Goal: Use online tool/utility: Use online tool/utility

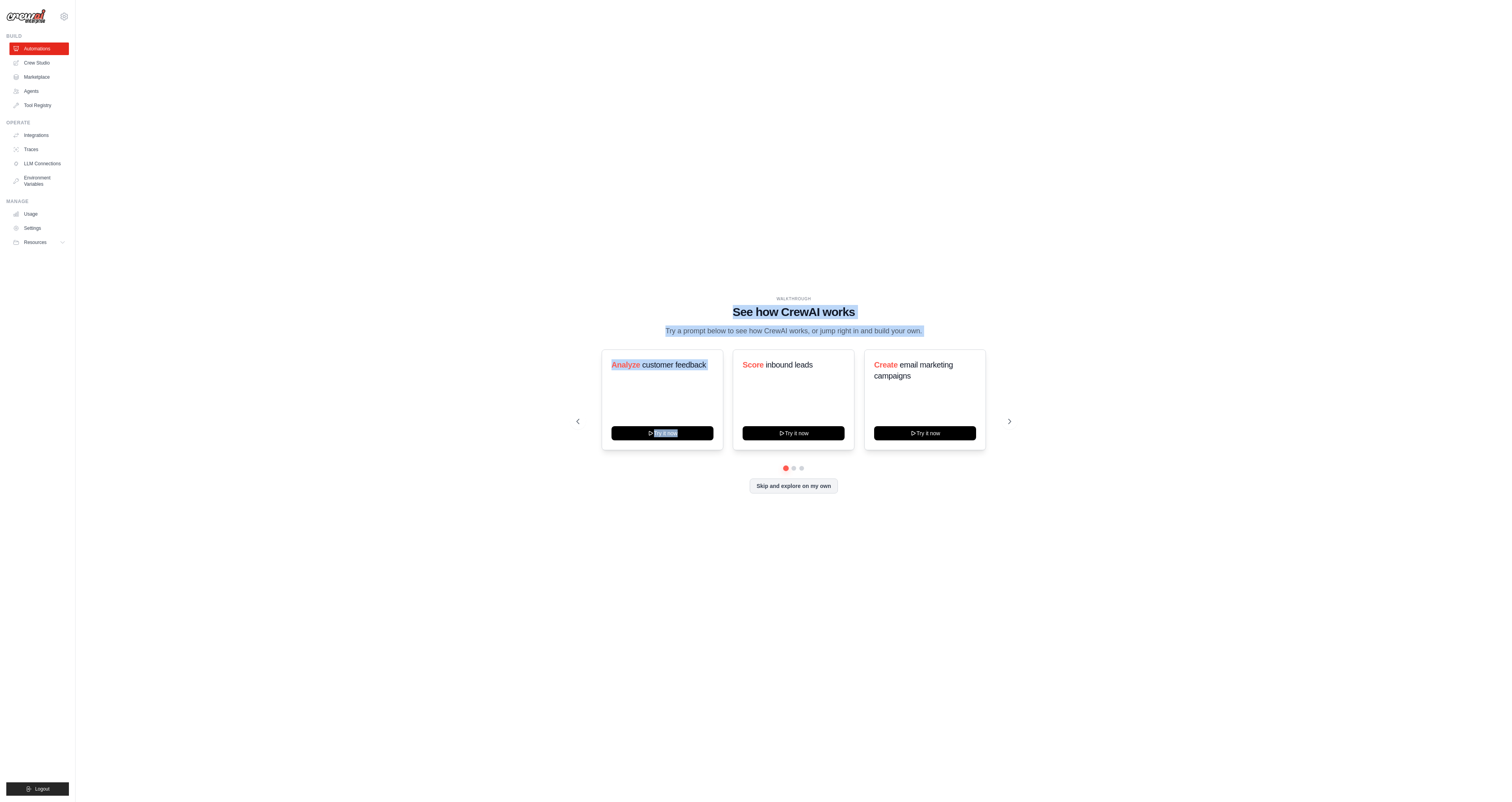
drag, startPoint x: 705, startPoint y: 309, endPoint x: 917, endPoint y: 347, distance: 215.4
click at [905, 347] on div "WALKTHROUGH See how [PERSON_NAME] works Try a prompt below to see how [PERSON_N…" at bounding box center [794, 401] width 454 height 210
click at [916, 347] on div "WALKTHROUGH See how [PERSON_NAME] works Try a prompt below to see how [PERSON_N…" at bounding box center [794, 401] width 454 height 210
click at [52, 63] on link "Crew Studio" at bounding box center [39, 63] width 59 height 12
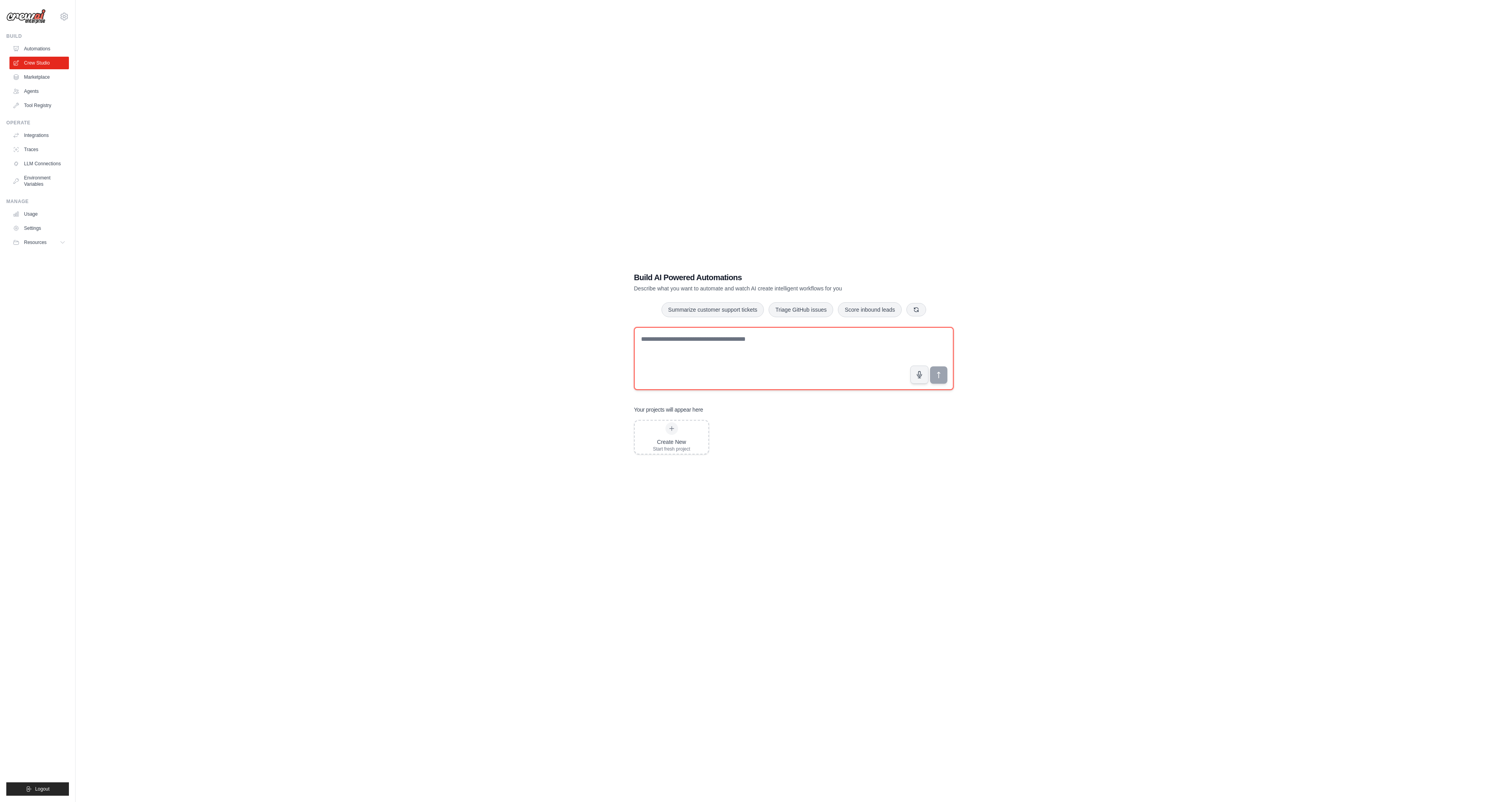
click at [720, 339] on textarea at bounding box center [794, 358] width 320 height 63
paste textarea "**********"
type textarea "**********"
click at [939, 372] on icon "submit" at bounding box center [939, 375] width 8 height 8
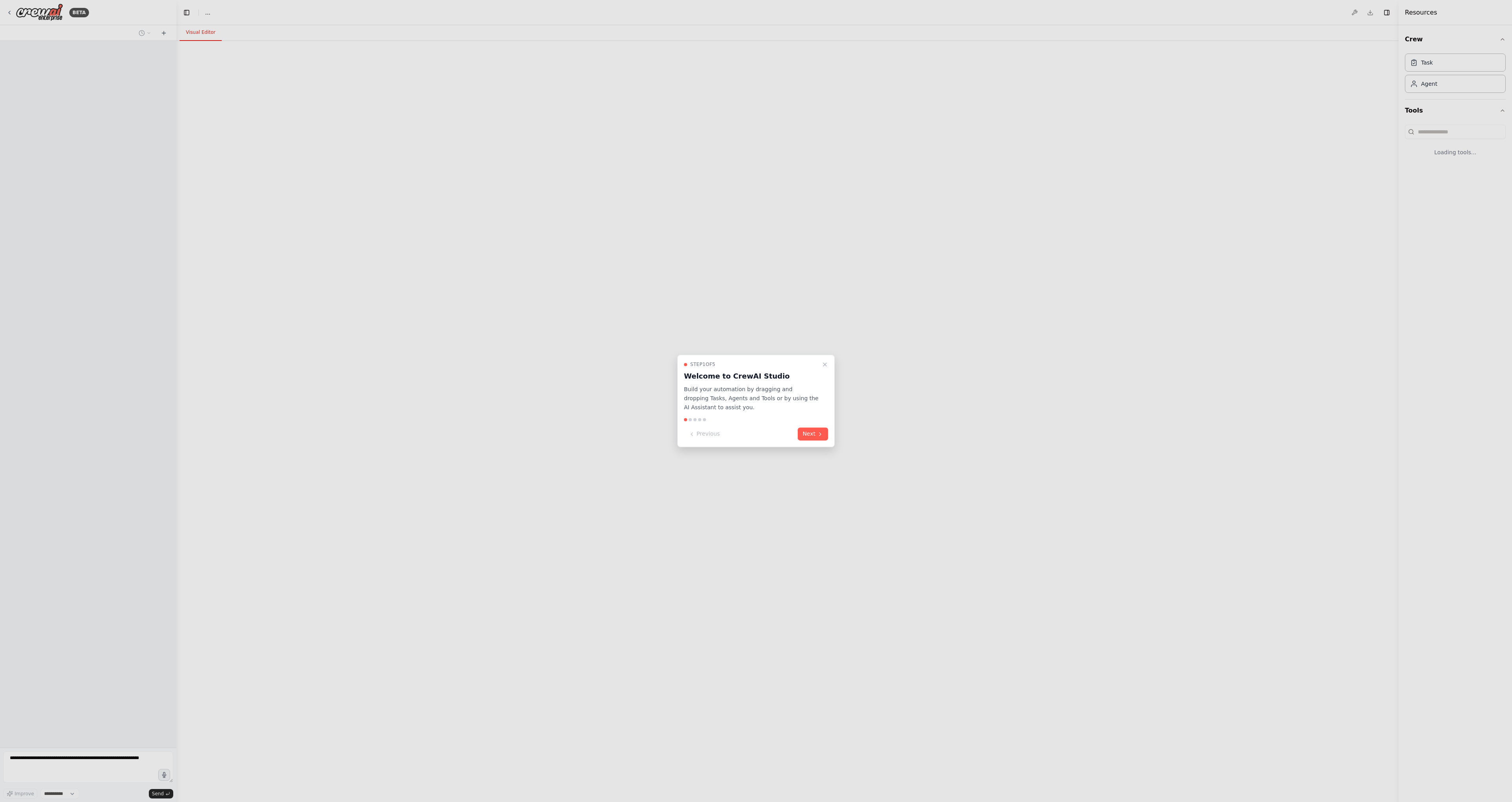
select select "****"
click at [816, 436] on button "Next" at bounding box center [813, 434] width 31 height 13
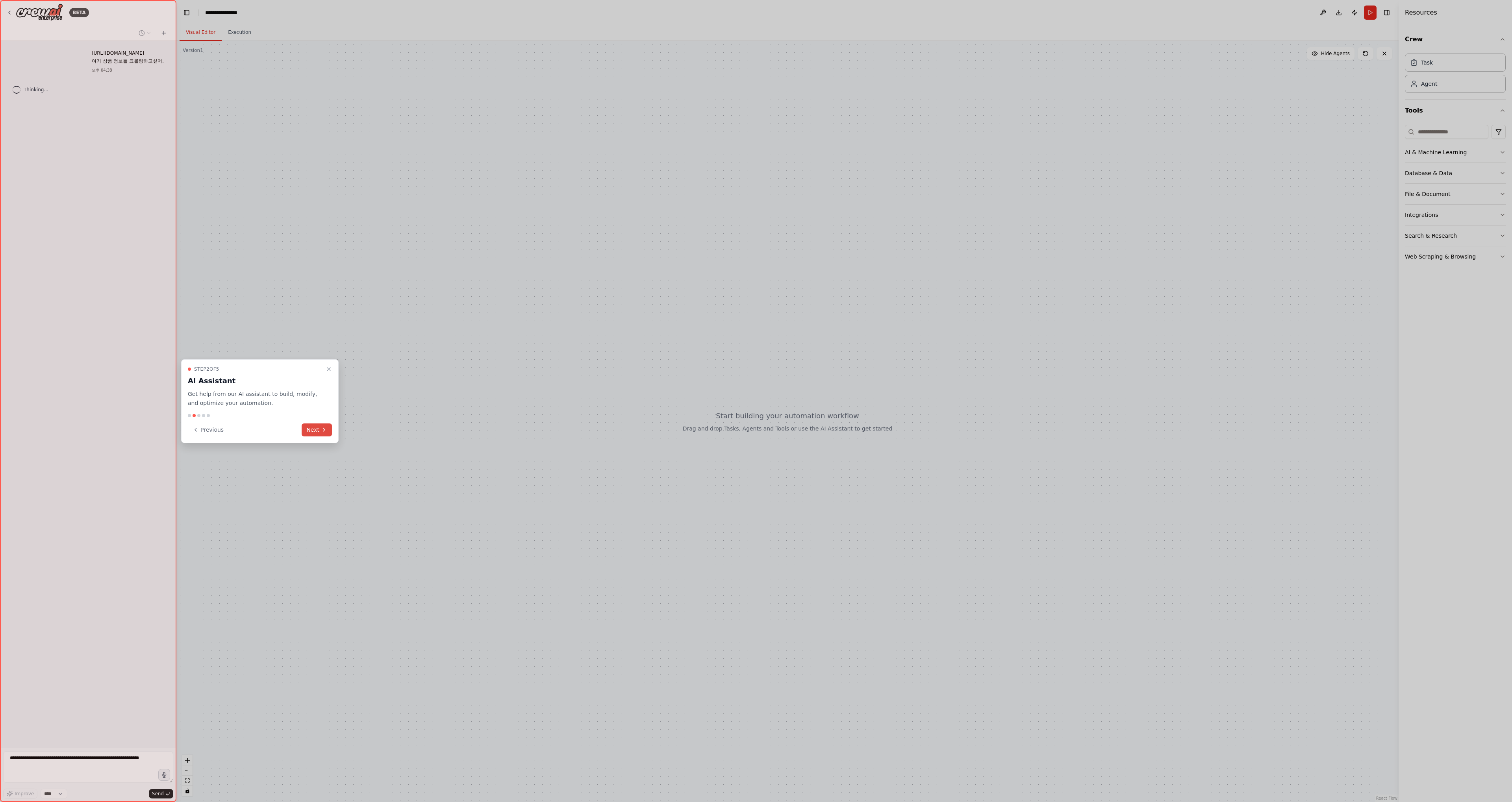
click at [325, 435] on button "Next" at bounding box center [317, 430] width 31 height 13
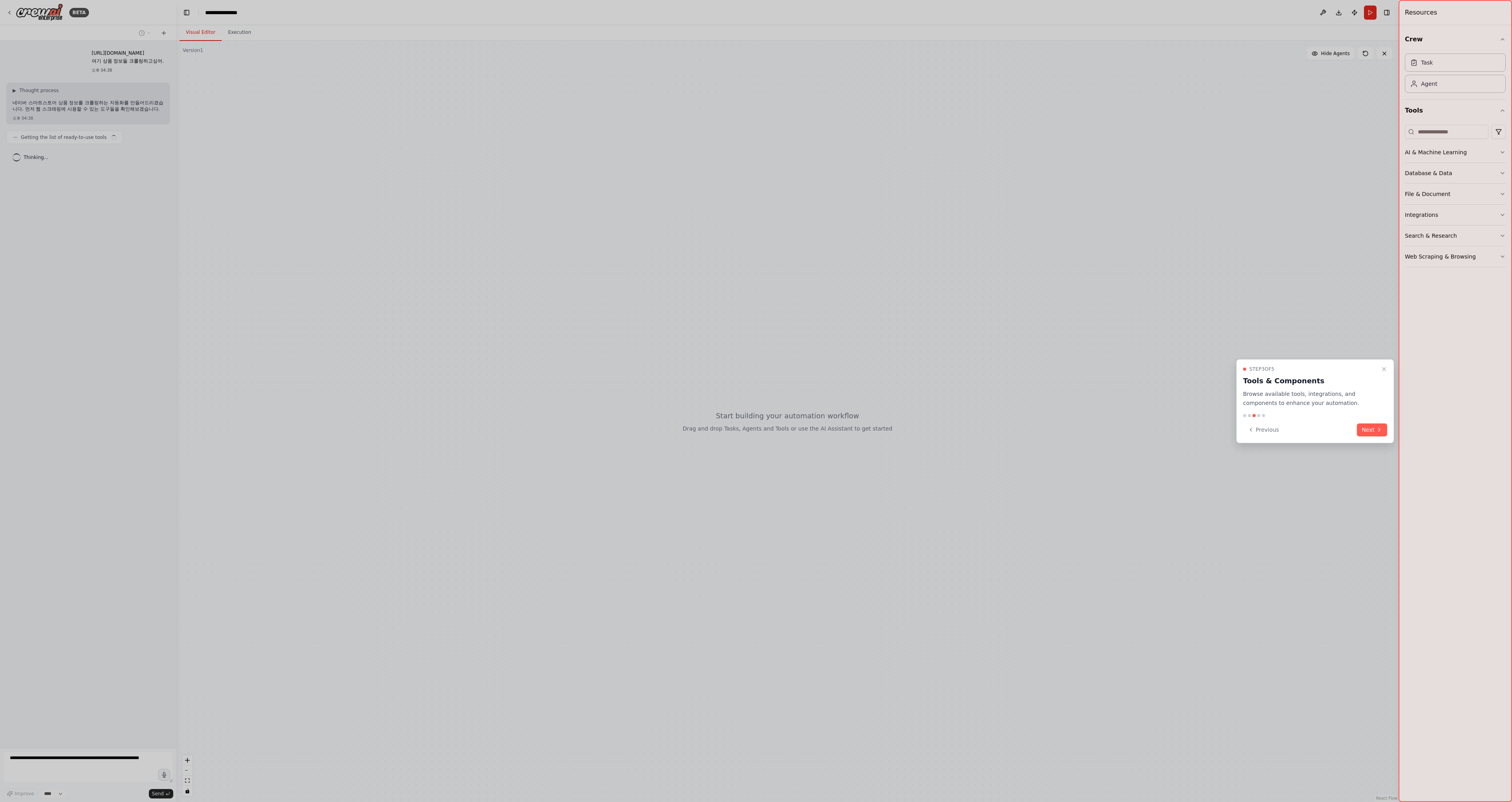
click at [1373, 421] on div "Step 3 of 5 Tools & Components Browse available tools, integrations, and compon…" at bounding box center [1315, 401] width 157 height 84
click at [1369, 428] on button "Next" at bounding box center [1372, 430] width 31 height 13
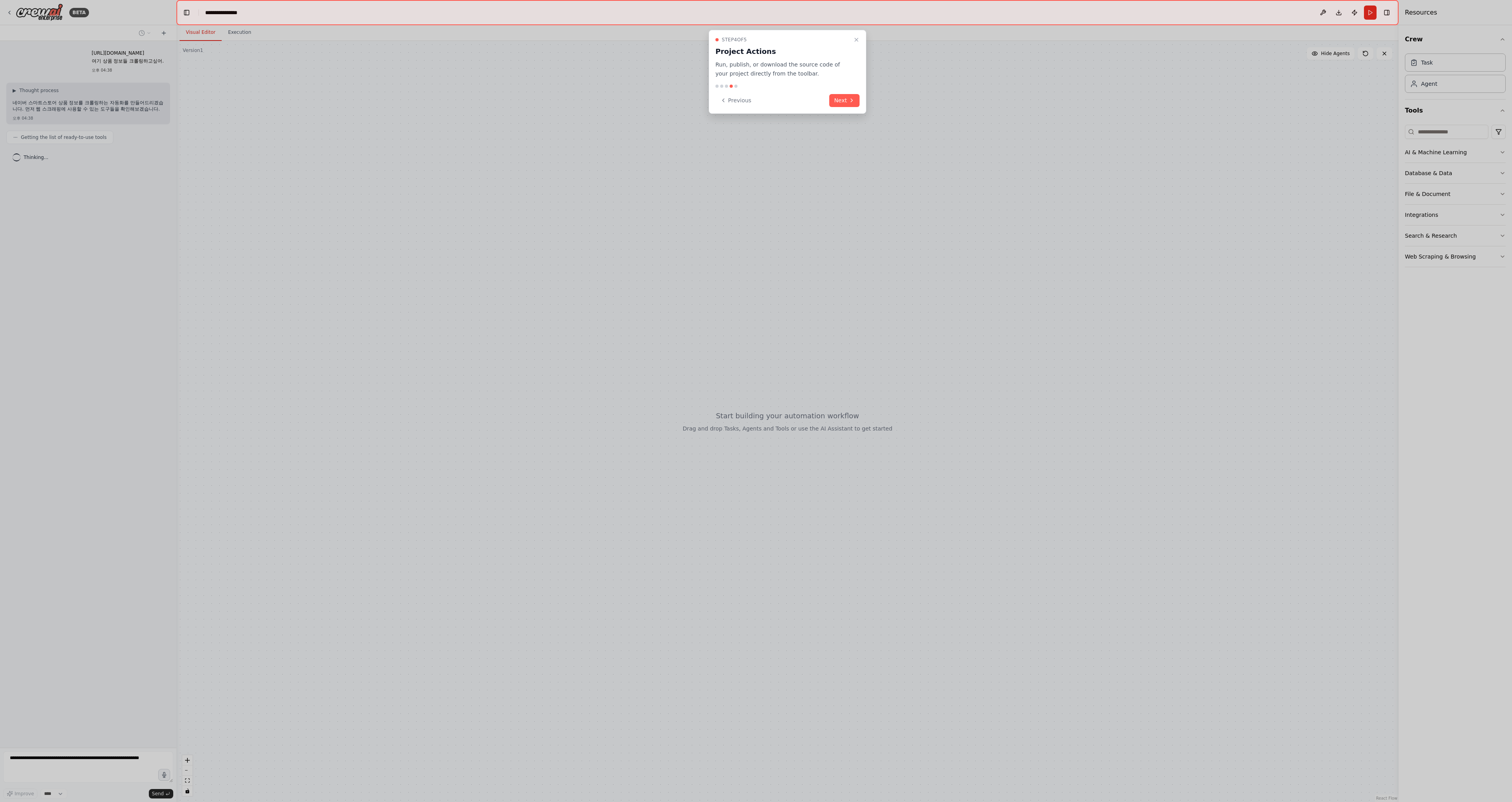
click at [836, 107] on div "Step 4 of 5 Project Actions Run, publish, or download the source code of your p…" at bounding box center [788, 72] width 157 height 84
click at [849, 97] on icon at bounding box center [852, 100] width 6 height 6
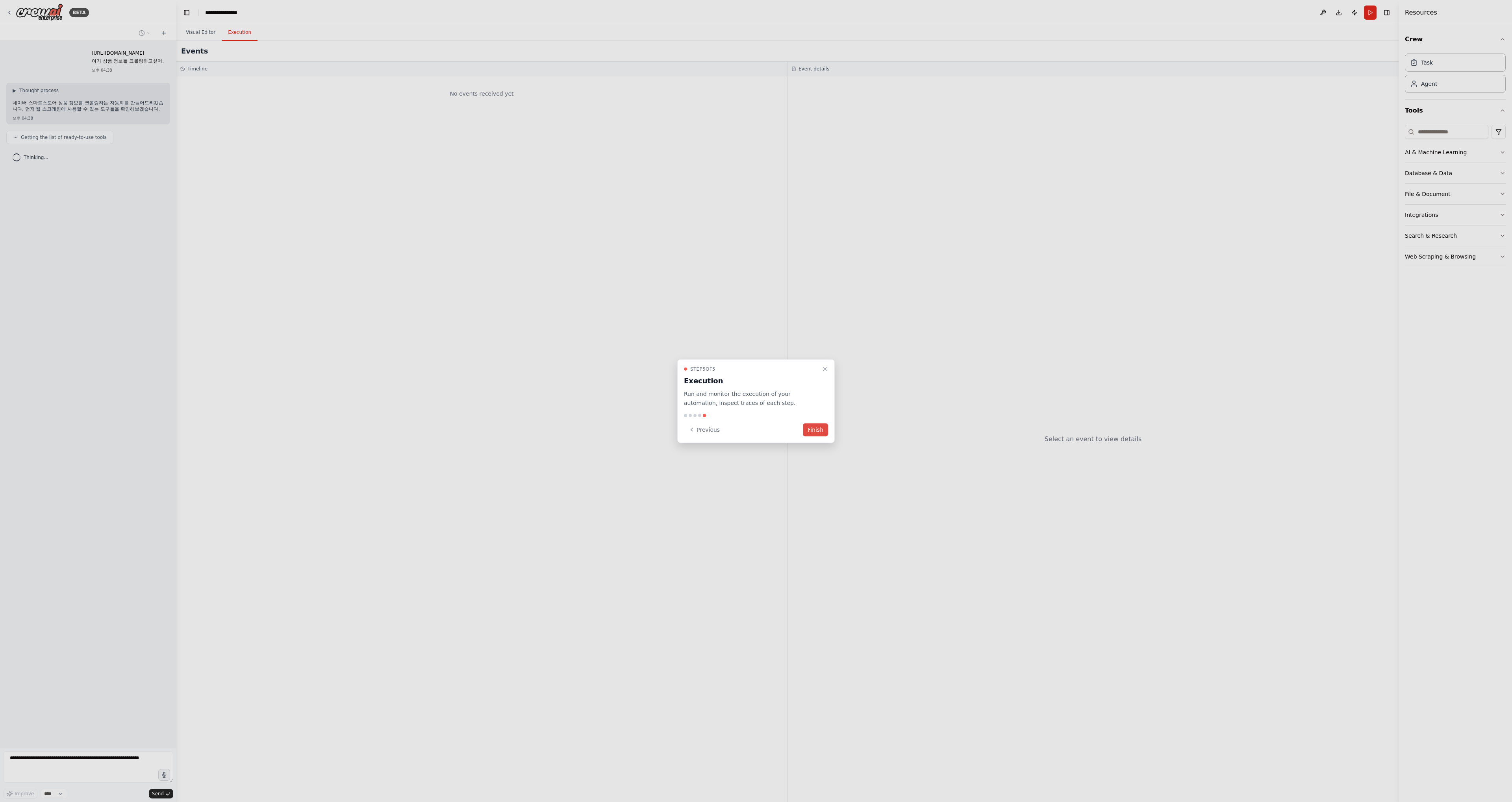
click at [814, 425] on button "Finish" at bounding box center [815, 429] width 25 height 13
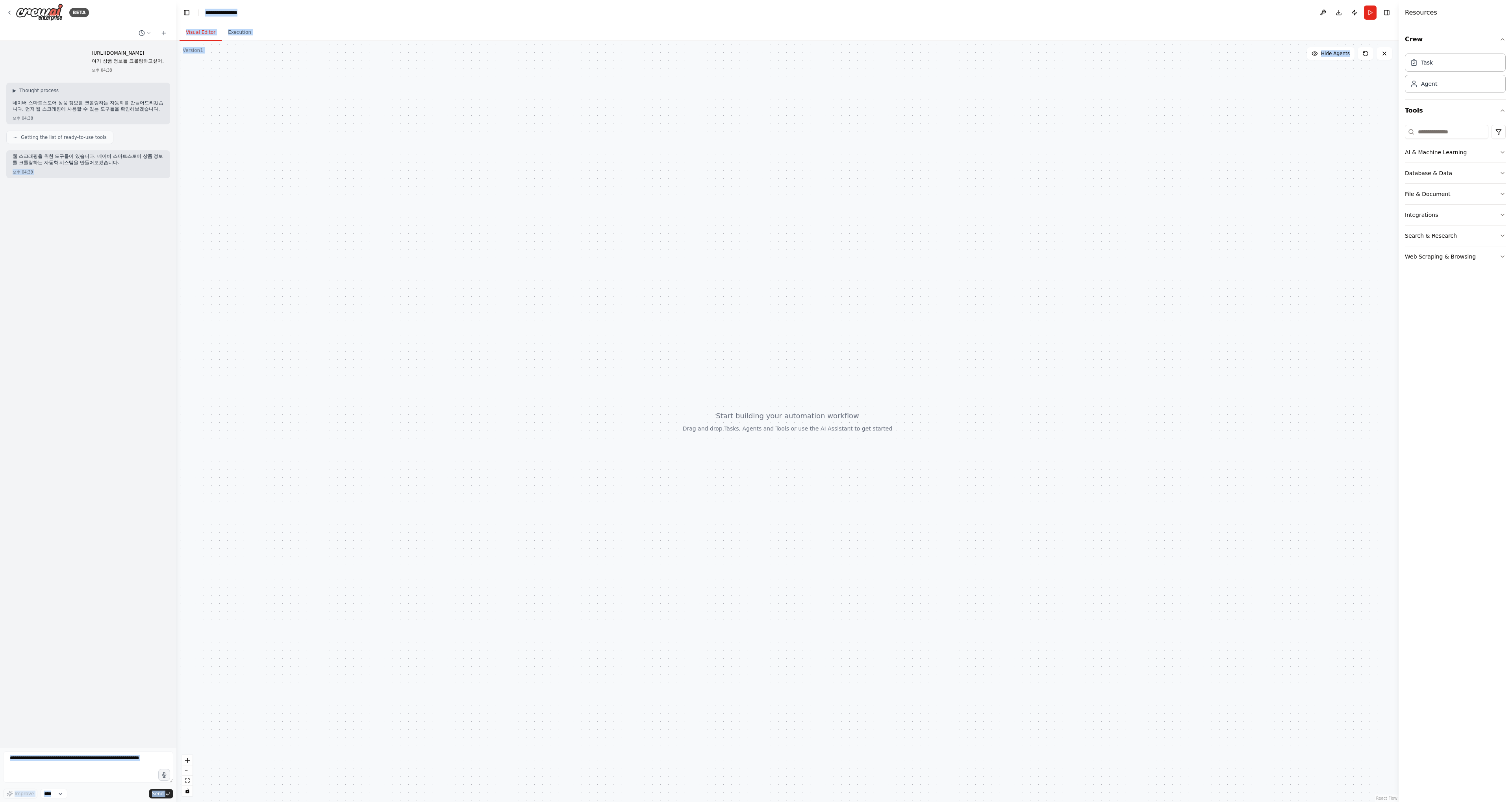
drag, startPoint x: 96, startPoint y: 167, endPoint x: -20, endPoint y: 154, distance: 116.7
click at [0, 154] on html "**********" at bounding box center [756, 401] width 1512 height 802
click at [80, 175] on div "웹 스크래핑을 위한 도구들이 있습니다. 네이버 스마트스토어 상품 정보를 크롤링하는 자동화 시스템을 만들어보겠습니다. 오후 04:39" at bounding box center [88, 164] width 164 height 28
drag, startPoint x: 578, startPoint y: 375, endPoint x: 700, endPoint y: 406, distance: 125.9
click at [700, 406] on div at bounding box center [788, 421] width 1222 height 761
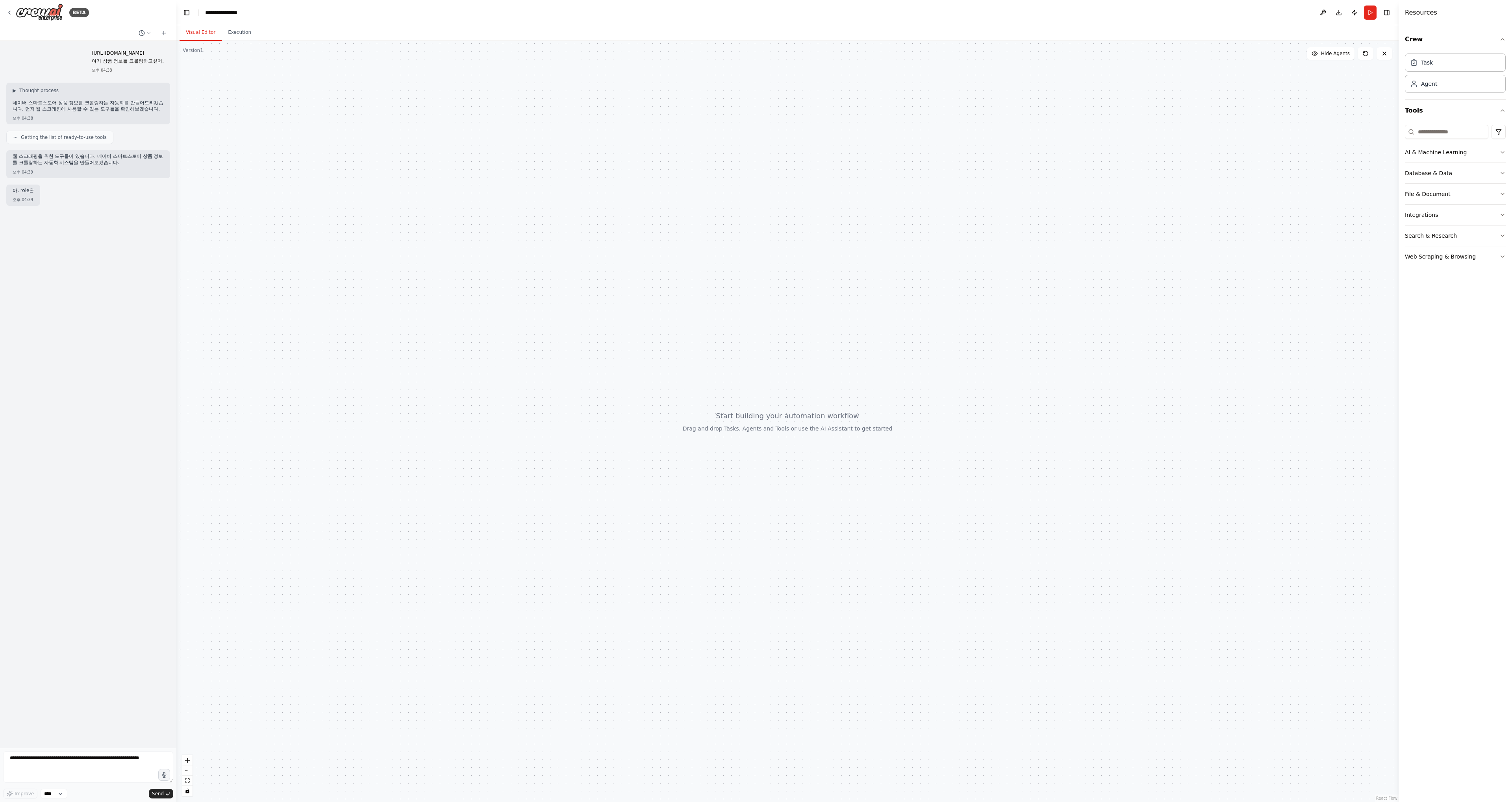
drag, startPoint x: 657, startPoint y: 392, endPoint x: 833, endPoint y: 456, distance: 187.3
click at [829, 454] on div at bounding box center [788, 421] width 1222 height 761
click at [572, 246] on img at bounding box center [571, 242] width 9 height 9
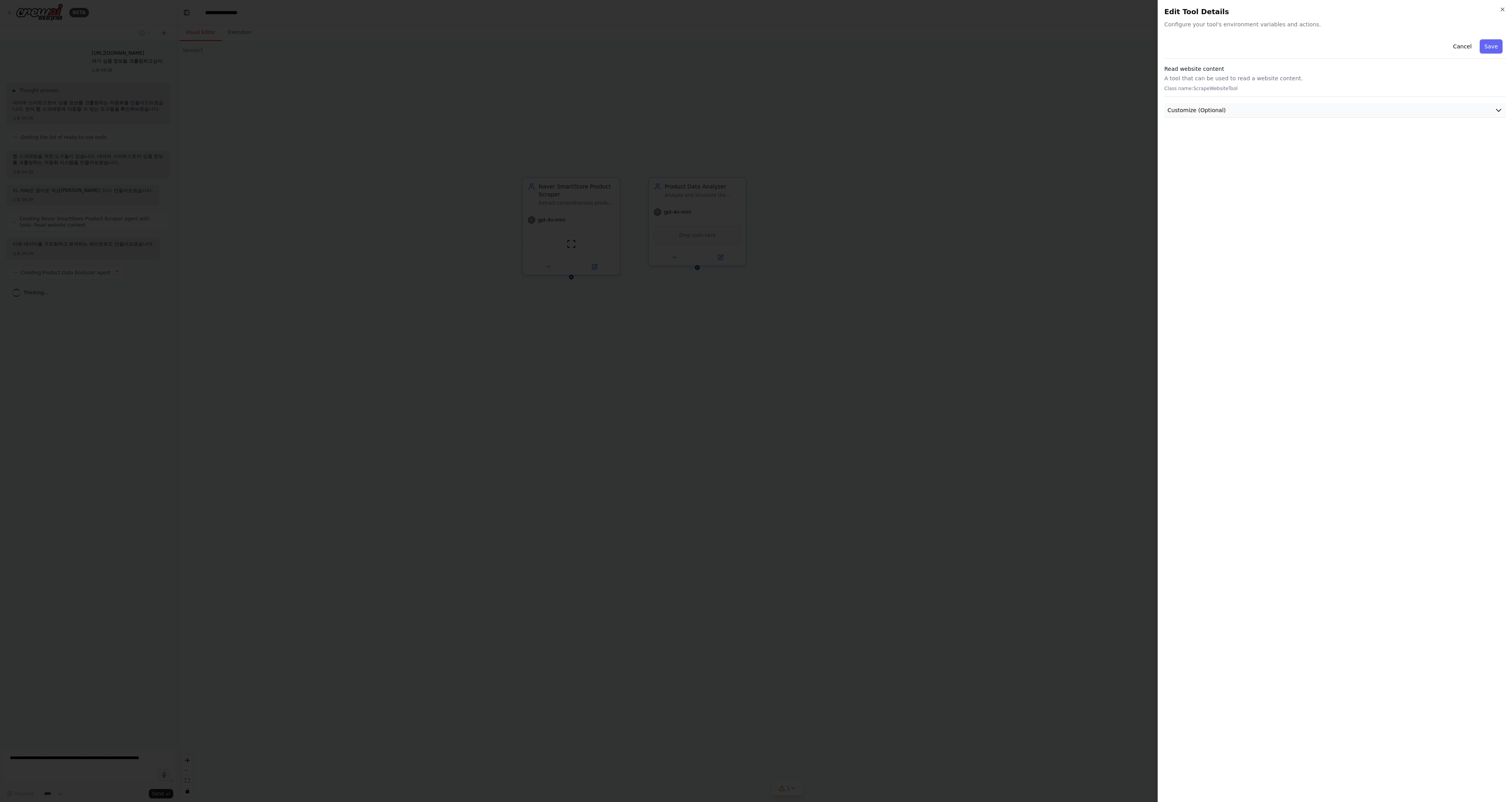
click at [1237, 112] on button "Customize (Optional)" at bounding box center [1335, 110] width 342 height 15
click at [1076, 201] on div at bounding box center [756, 401] width 1512 height 802
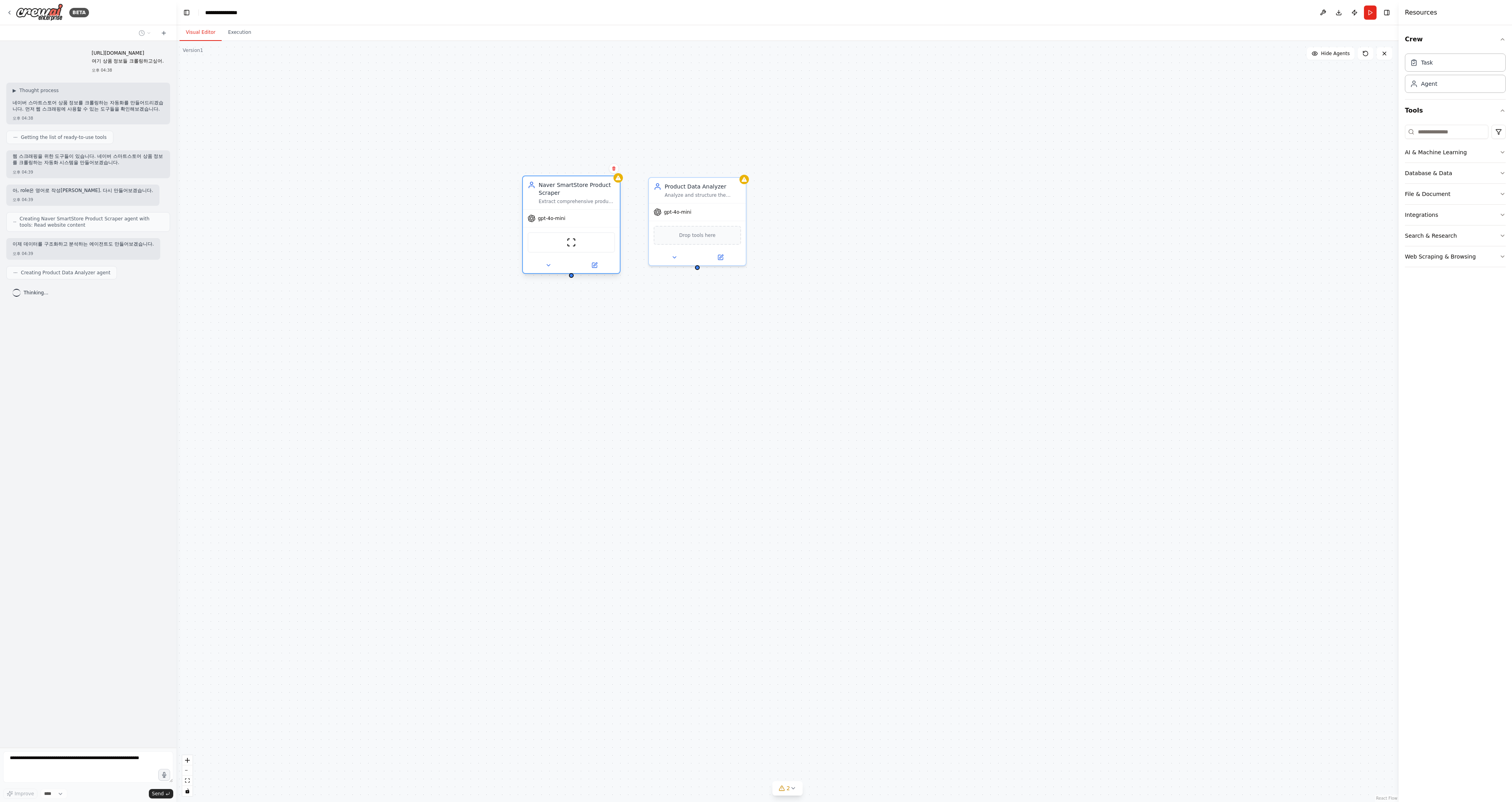
click at [590, 195] on div "Naver SmartStore Product Scraper" at bounding box center [577, 189] width 76 height 16
click at [585, 359] on div "Scrape the Naver SmartStore product page at {product_url} to extract all availa…" at bounding box center [577, 368] width 76 height 25
click at [586, 370] on div "Scrape the Naver SmartStore product page at {product_url} to extract all availa…" at bounding box center [577, 368] width 76 height 25
drag, startPoint x: 580, startPoint y: 371, endPoint x: 592, endPoint y: 377, distance: 13.4
click at [592, 377] on div "Scrape the Naver SmartStore product page at {product_url} to extract all availa…" at bounding box center [585, 376] width 76 height 25
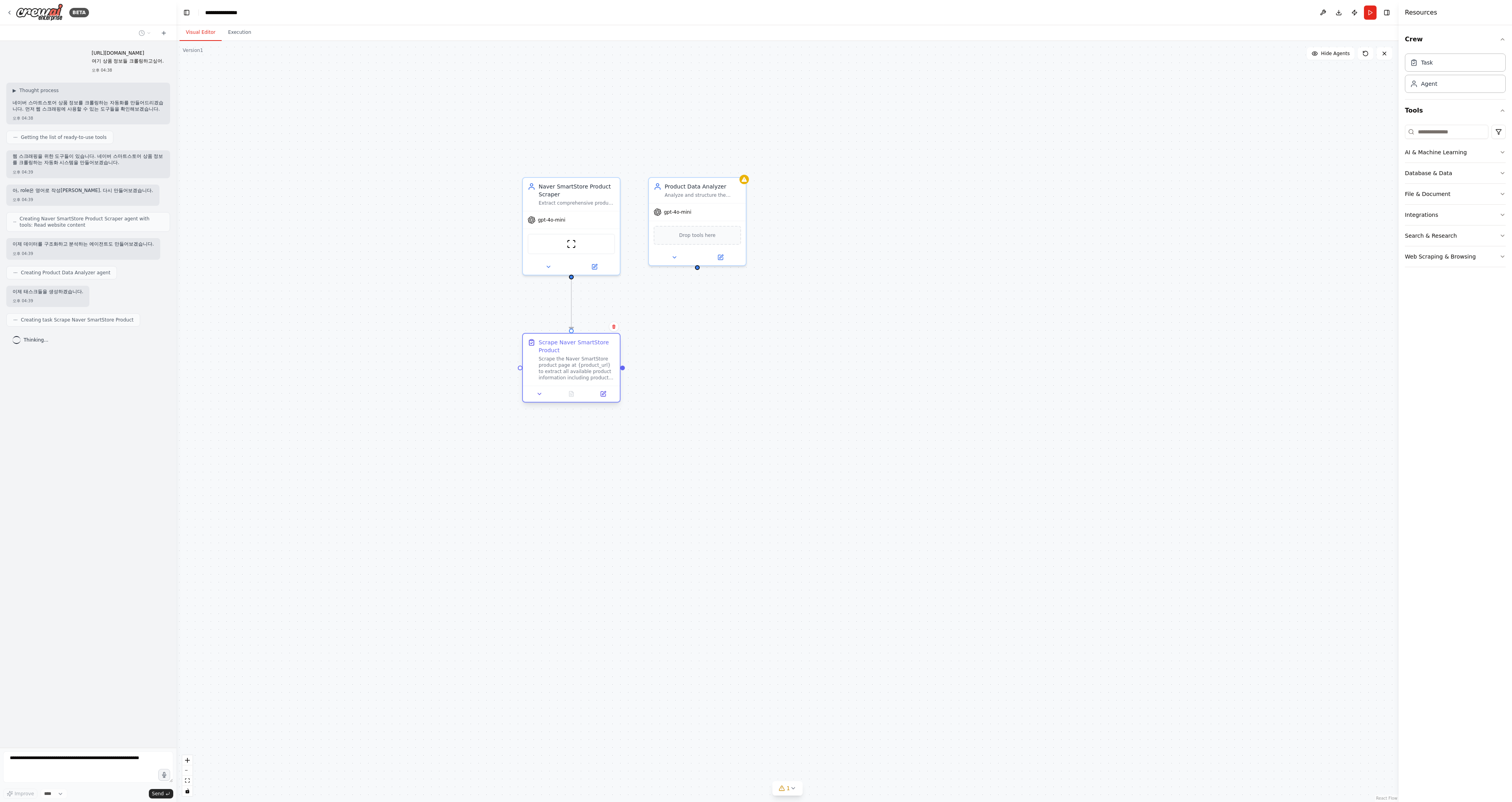
drag, startPoint x: 592, startPoint y: 377, endPoint x: 579, endPoint y: 358, distance: 23.0
click at [579, 358] on div "Scrape the Naver SmartStore product page at {product_url} to extract all availa…" at bounding box center [577, 368] width 76 height 25
drag, startPoint x: 712, startPoint y: 361, endPoint x: 700, endPoint y: 406, distance: 46.6
click at [697, 407] on div "Analyze the scraped raw data from the Naver SmartStore product page and extract…" at bounding box center [703, 408] width 76 height 25
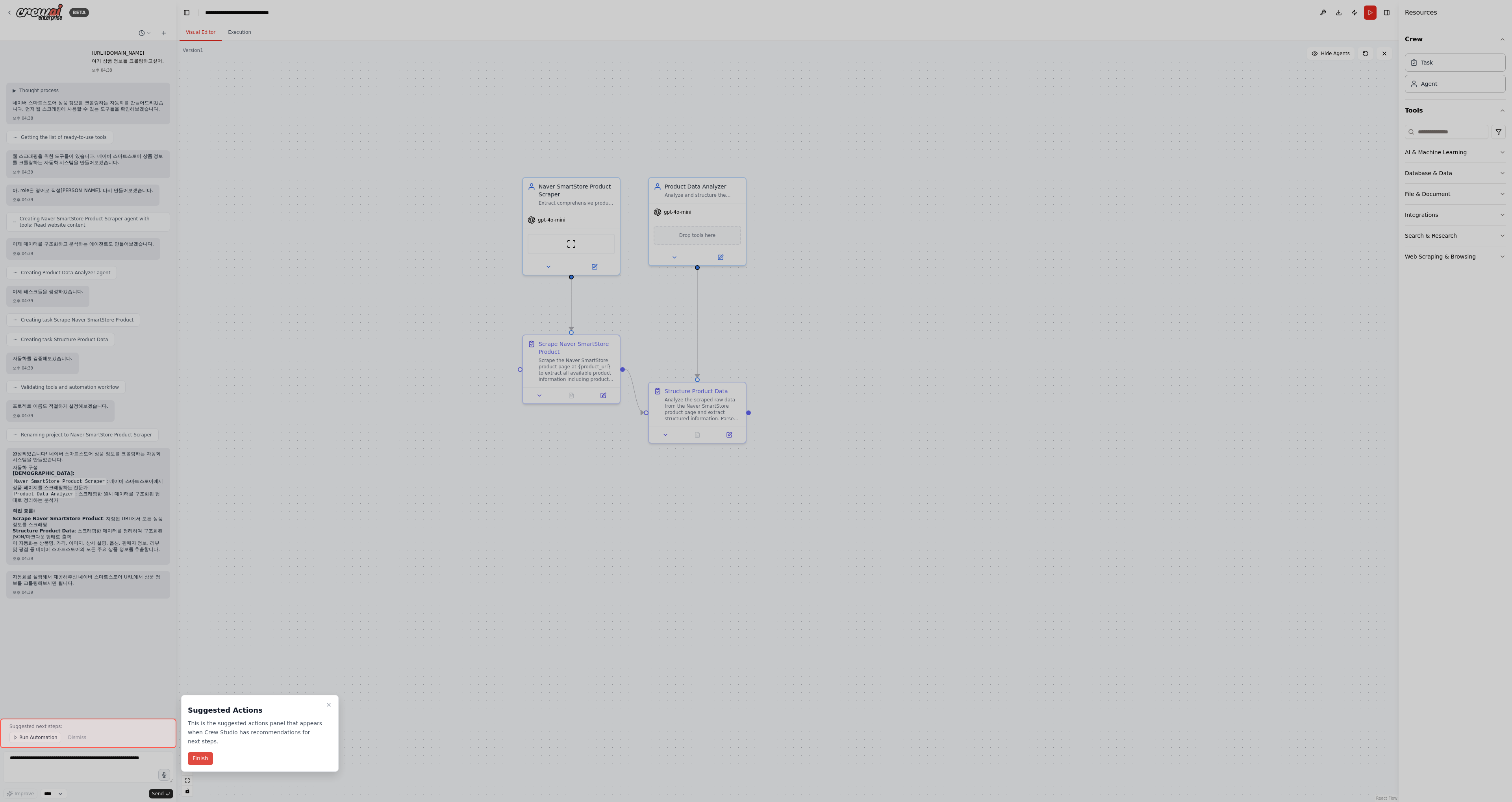
click at [200, 759] on button "Finish" at bounding box center [200, 759] width 25 height 13
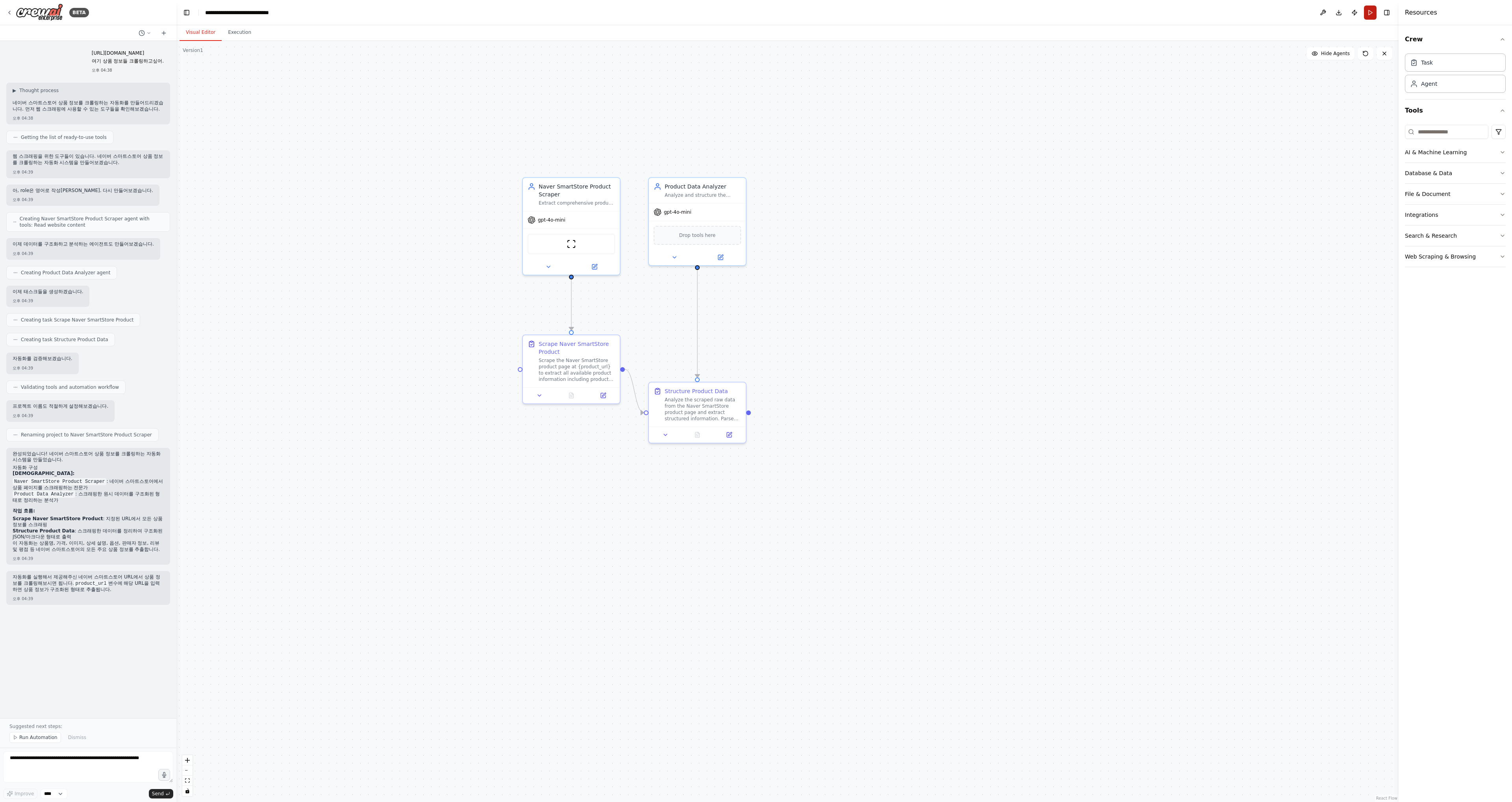
click at [1373, 13] on button "Run" at bounding box center [1370, 12] width 12 height 14
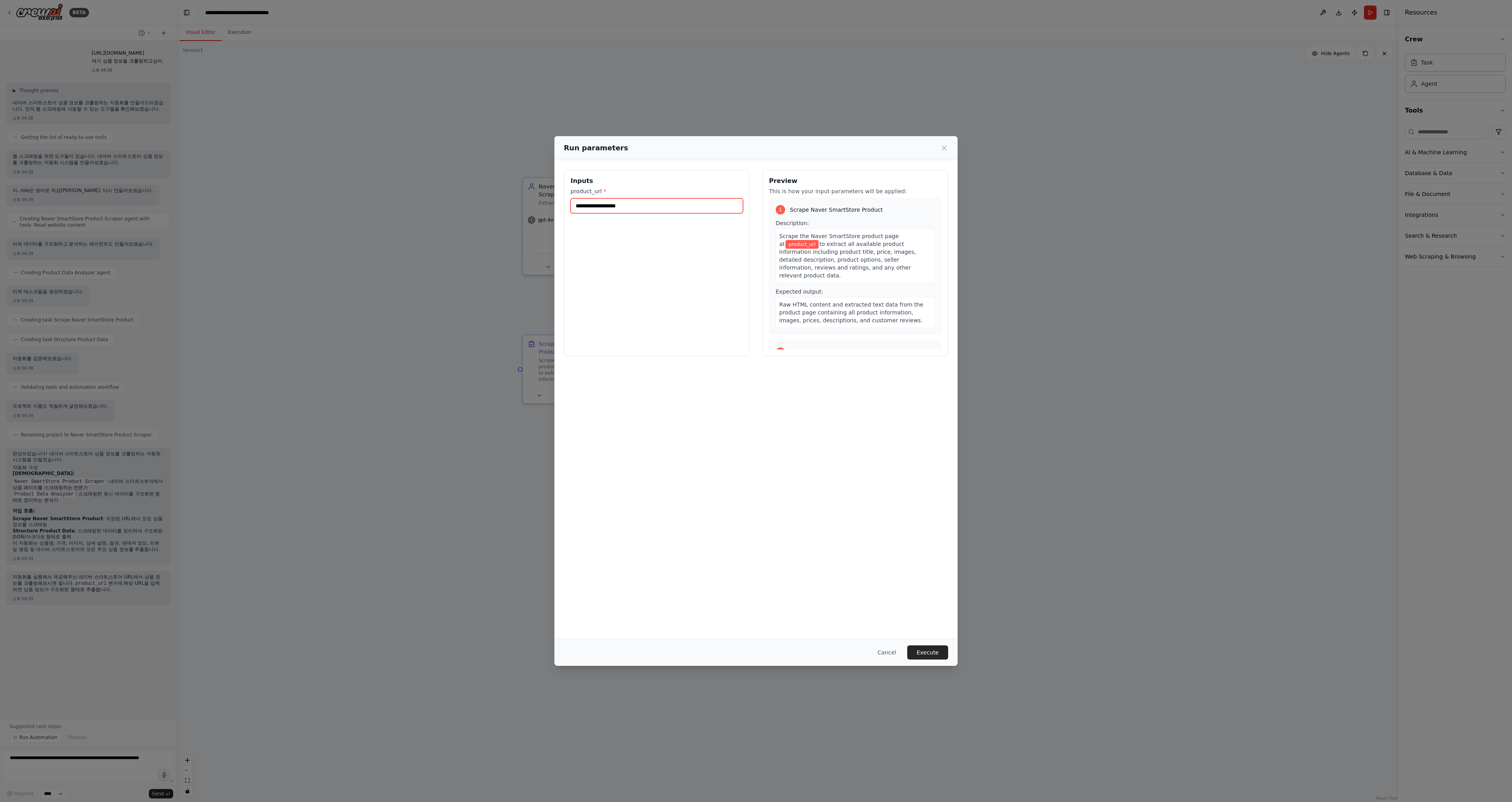
click at [661, 210] on input "product_url *" at bounding box center [657, 205] width 173 height 15
paste input "**********"
type input "**********"
click at [924, 651] on button "Execute" at bounding box center [928, 652] width 41 height 14
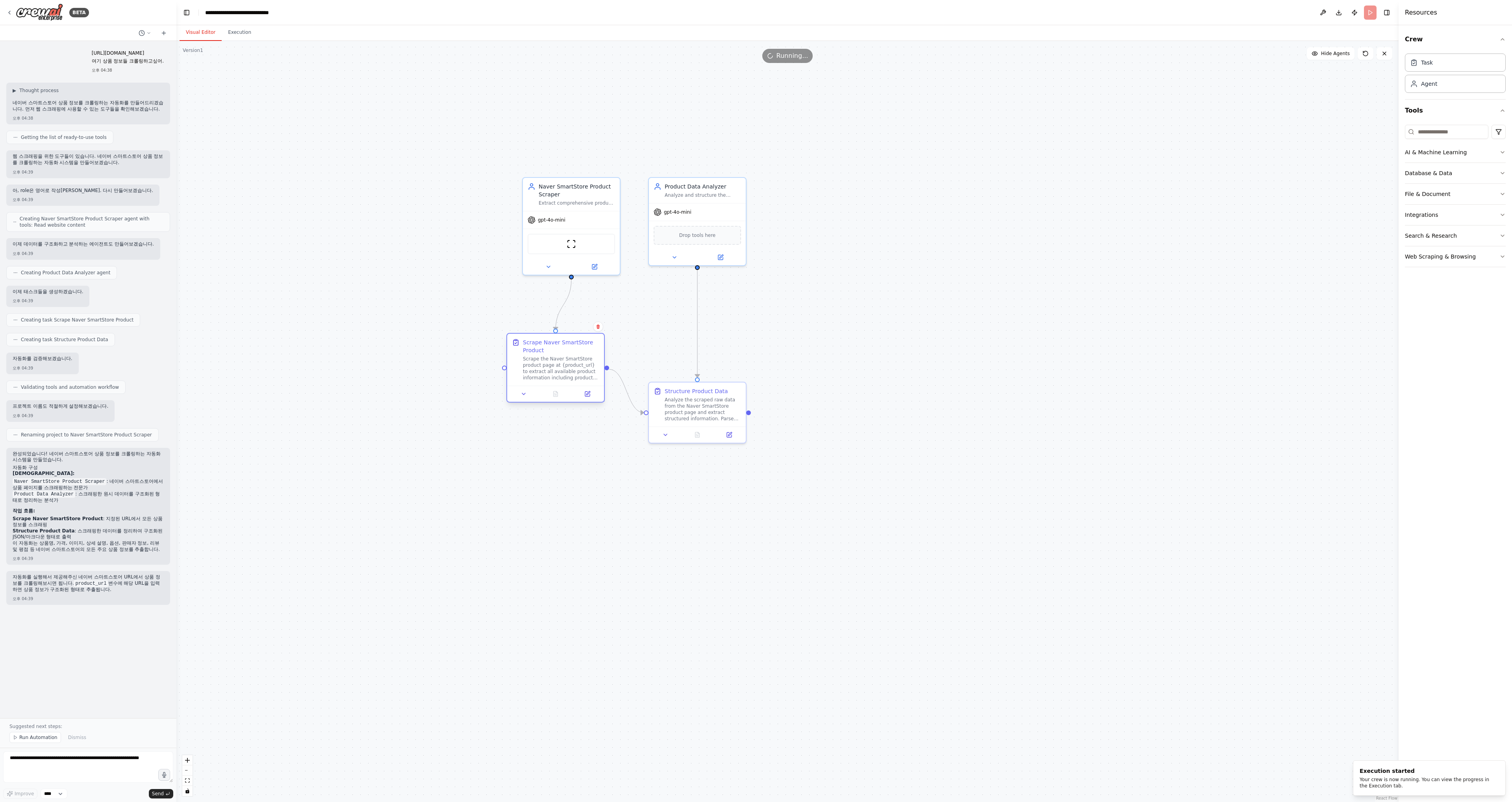
drag, startPoint x: 566, startPoint y: 371, endPoint x: 549, endPoint y: 370, distance: 17.0
click at [549, 370] on div "Scrape the Naver SmartStore product page at {product_url} to extract all availa…" at bounding box center [561, 368] width 76 height 25
drag, startPoint x: 549, startPoint y: 373, endPoint x: 562, endPoint y: 385, distance: 17.7
click at [562, 381] on div "Scrape the Naver SmartStore product page at {product_url} to extract all availa…" at bounding box center [561, 368] width 76 height 25
click at [605, 357] on div "Scrape Naver SmartStore Product" at bounding box center [577, 362] width 76 height 16
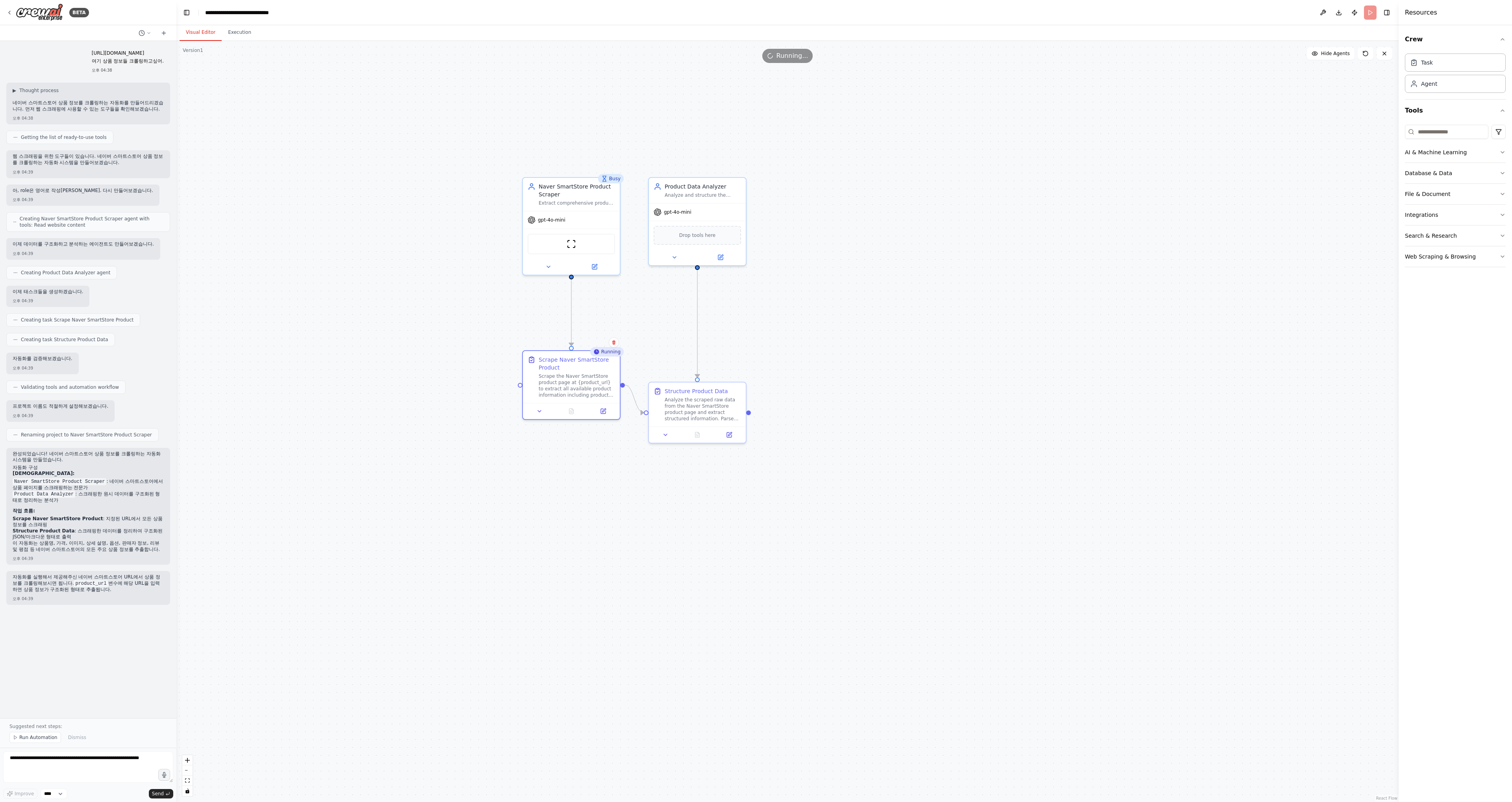
click at [598, 353] on icon at bounding box center [596, 352] width 7 height 7
click at [590, 370] on div "Scrape Naver SmartStore Product Scrape the Naver SmartStore product page at {pr…" at bounding box center [577, 375] width 76 height 42
click at [587, 377] on div "Scrape the Naver SmartStore product page at {product_url} to extract all availa…" at bounding box center [577, 384] width 76 height 25
click at [585, 378] on div "Scrape the Naver SmartStore product page at {product_url} to extract all availa…" at bounding box center [577, 384] width 76 height 25
click at [590, 360] on div "Scrape Naver SmartStore Product" at bounding box center [577, 362] width 76 height 16
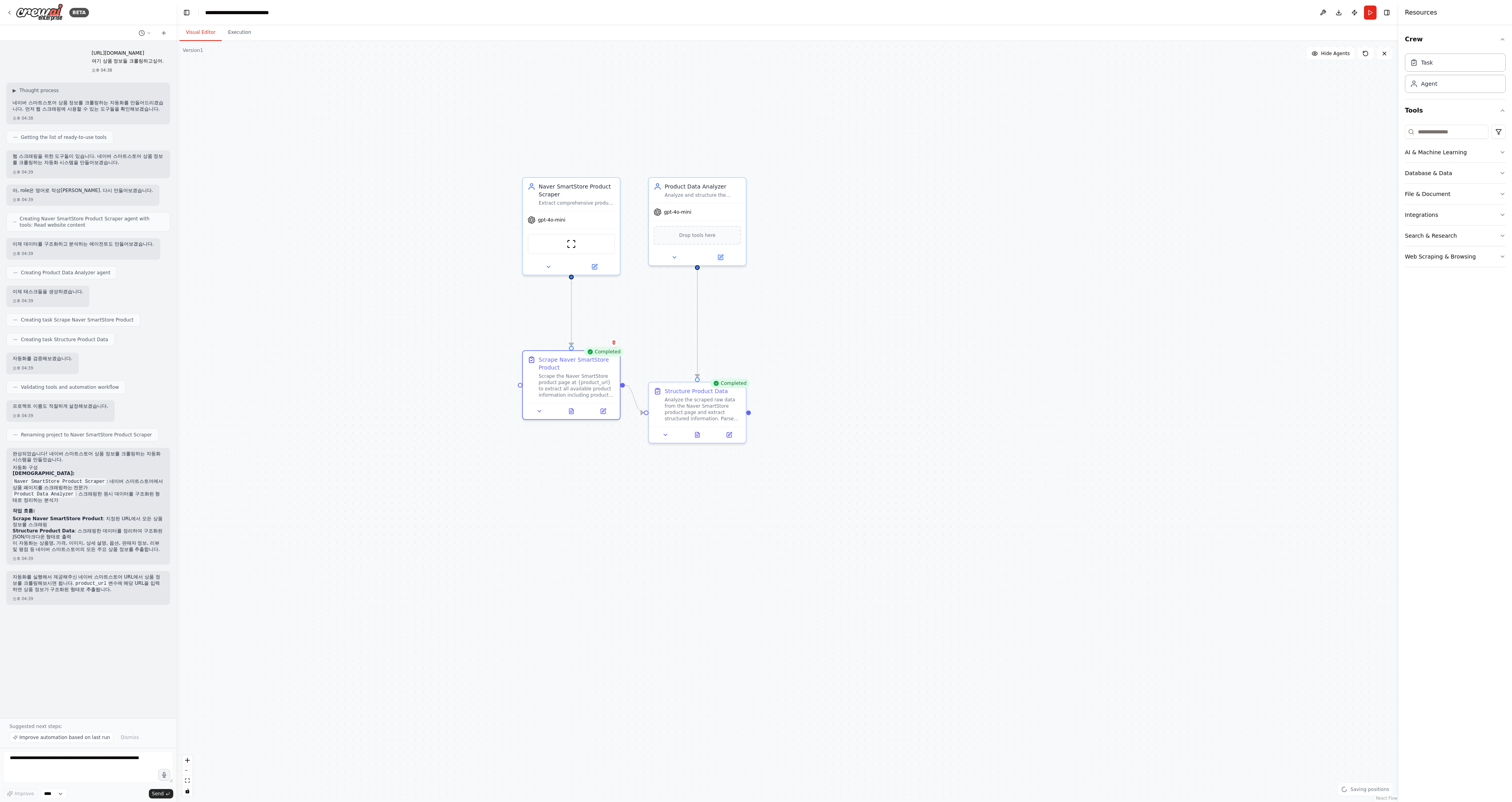
click at [595, 354] on div "Completed" at bounding box center [604, 352] width 40 height 9
click at [592, 360] on div "Scrape Naver SmartStore Product" at bounding box center [577, 362] width 76 height 16
click at [575, 408] on button at bounding box center [571, 410] width 33 height 9
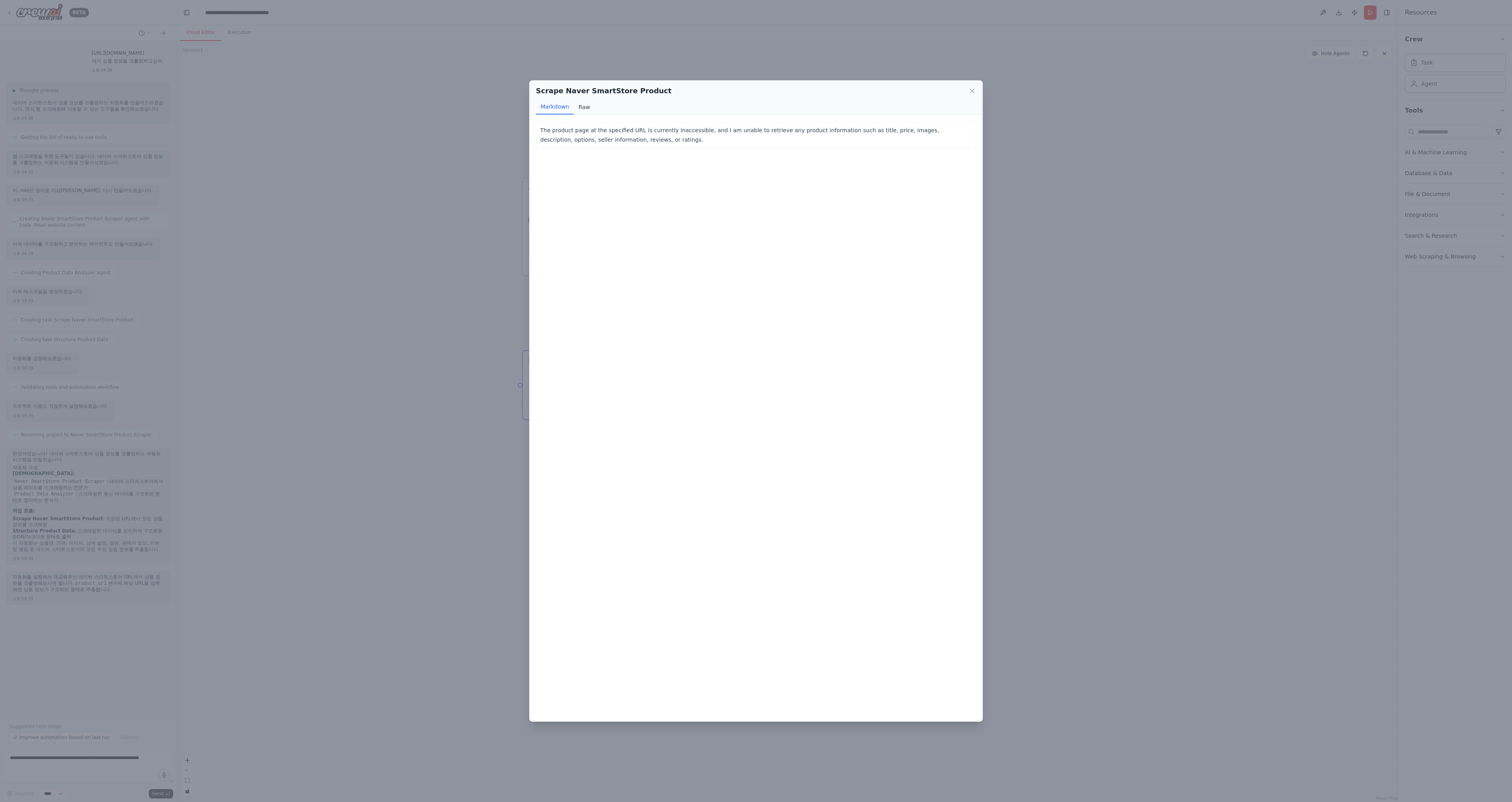
click at [578, 107] on button "Raw" at bounding box center [584, 107] width 21 height 15
drag, startPoint x: 552, startPoint y: 131, endPoint x: 831, endPoint y: 116, distance: 279.4
click at [821, 119] on div "The product page at the specified URL is currently inaccessible, and I am unabl…" at bounding box center [755, 418] width 453 height 607
drag, startPoint x: 825, startPoint y: 141, endPoint x: 560, endPoint y: 117, distance: 266.1
click at [560, 117] on div "The product page at the specified URL is currently inaccessible, and I am unabl…" at bounding box center [755, 418] width 453 height 607
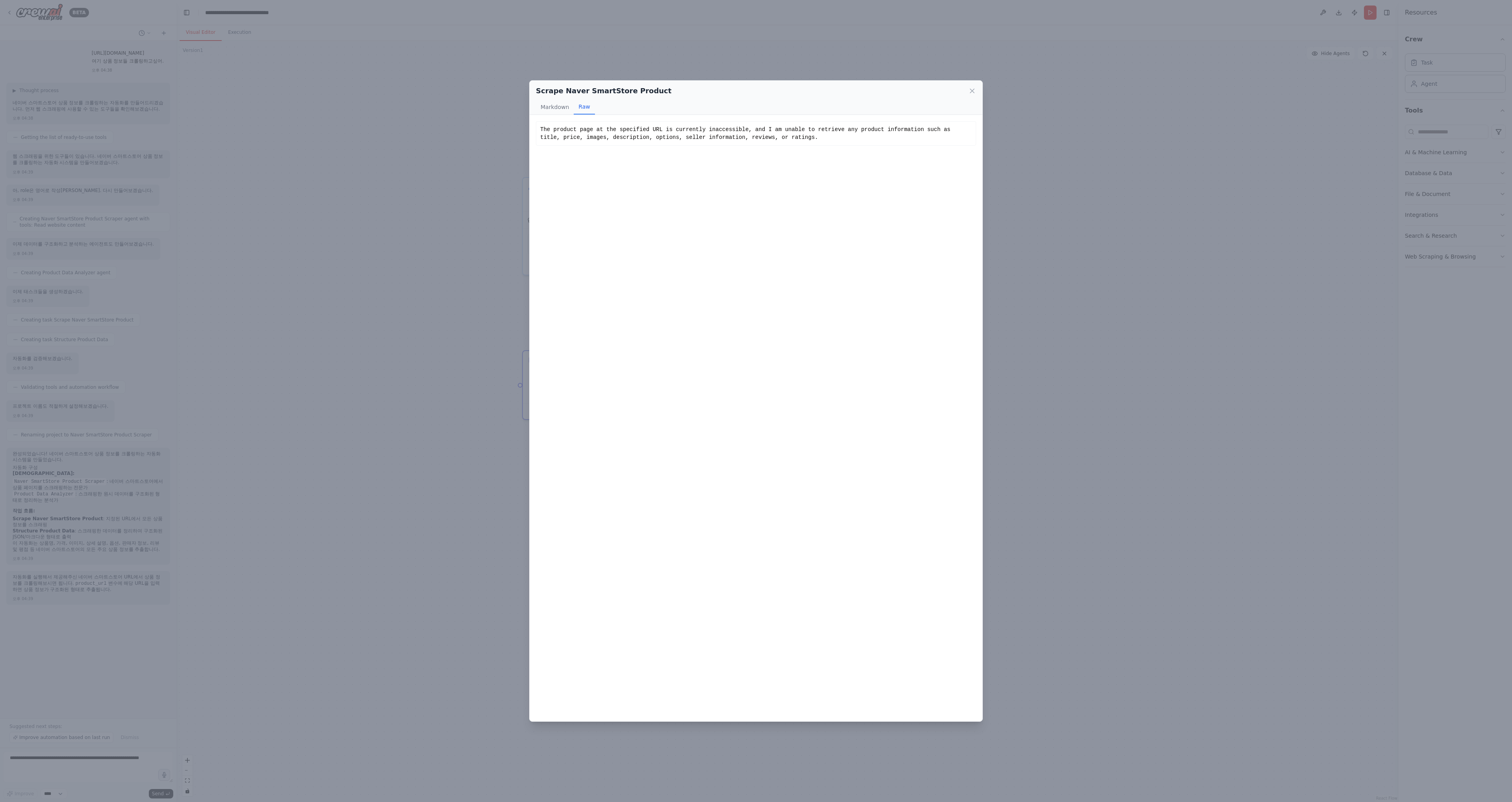
click at [848, 121] on div "The product page at the specified URL is currently inaccessible, and I am unabl…" at bounding box center [756, 134] width 440 height 25
click at [973, 90] on icon at bounding box center [972, 91] width 4 height 4
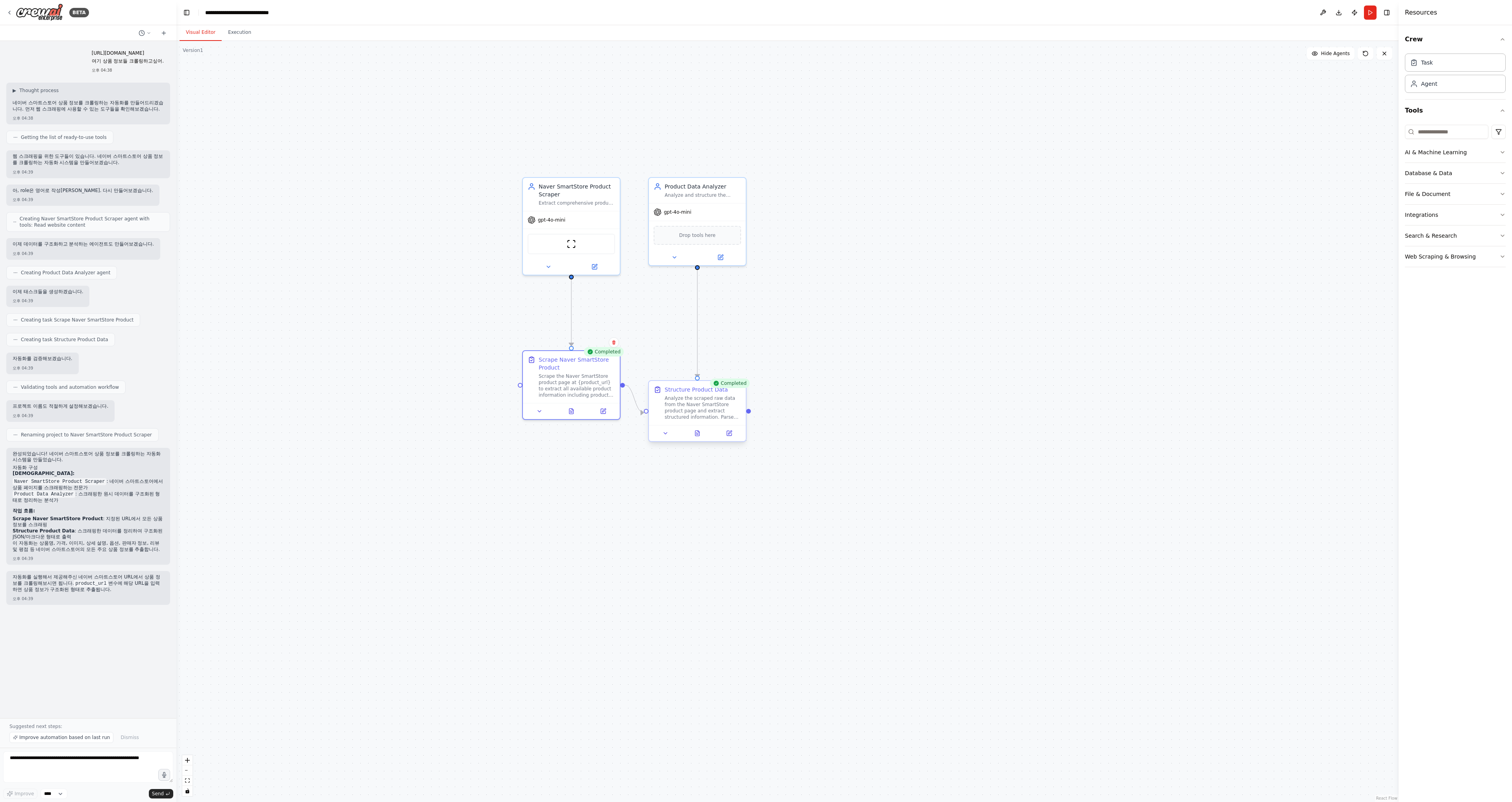
click at [701, 415] on div "Analyze the scraped raw data from the Naver SmartStore product page and extract…" at bounding box center [703, 408] width 76 height 25
click at [700, 441] on div at bounding box center [697, 433] width 97 height 16
click at [699, 432] on icon at bounding box center [697, 433] width 4 height 5
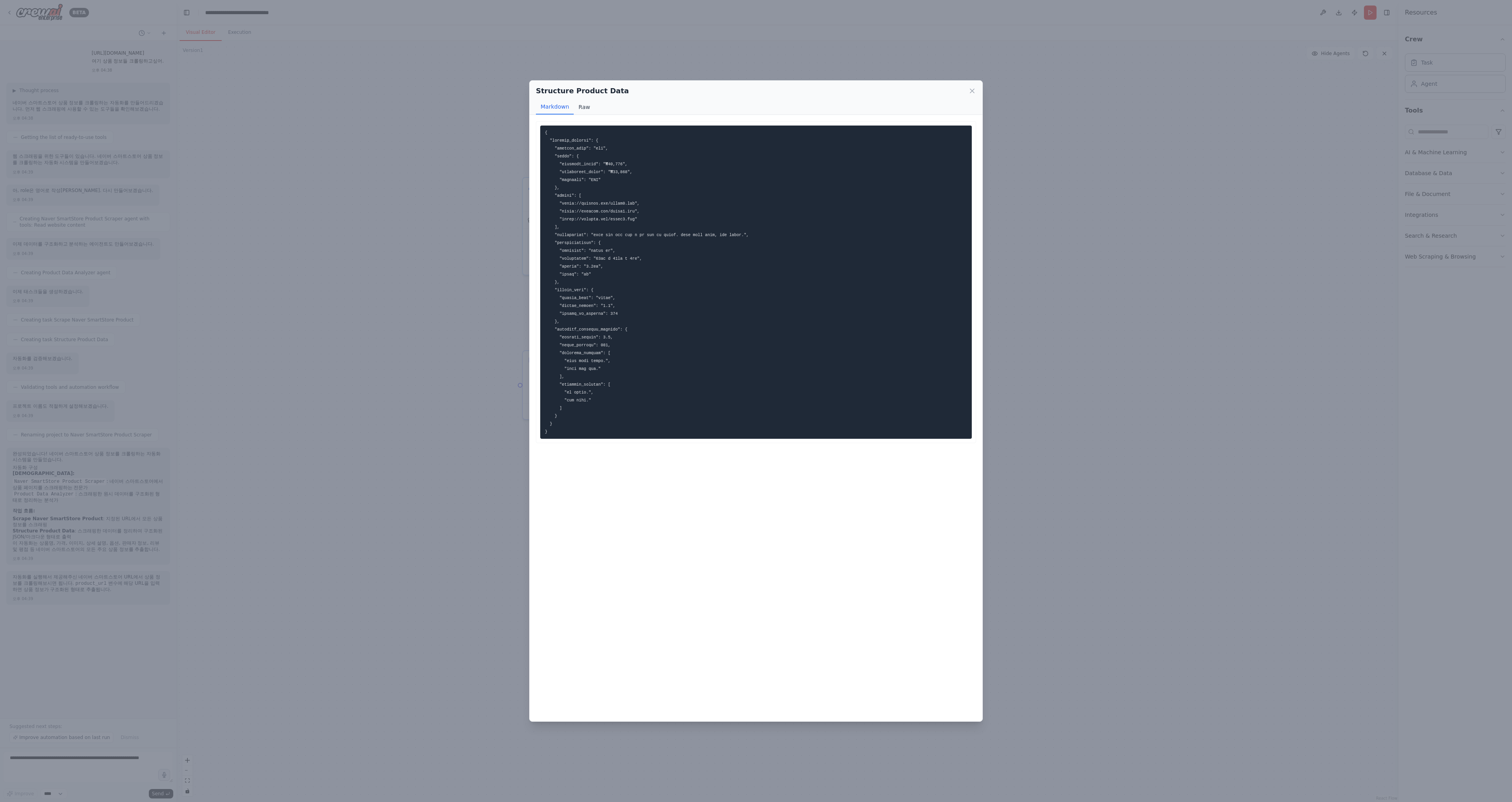
click at [582, 108] on button "Raw" at bounding box center [584, 107] width 21 height 15
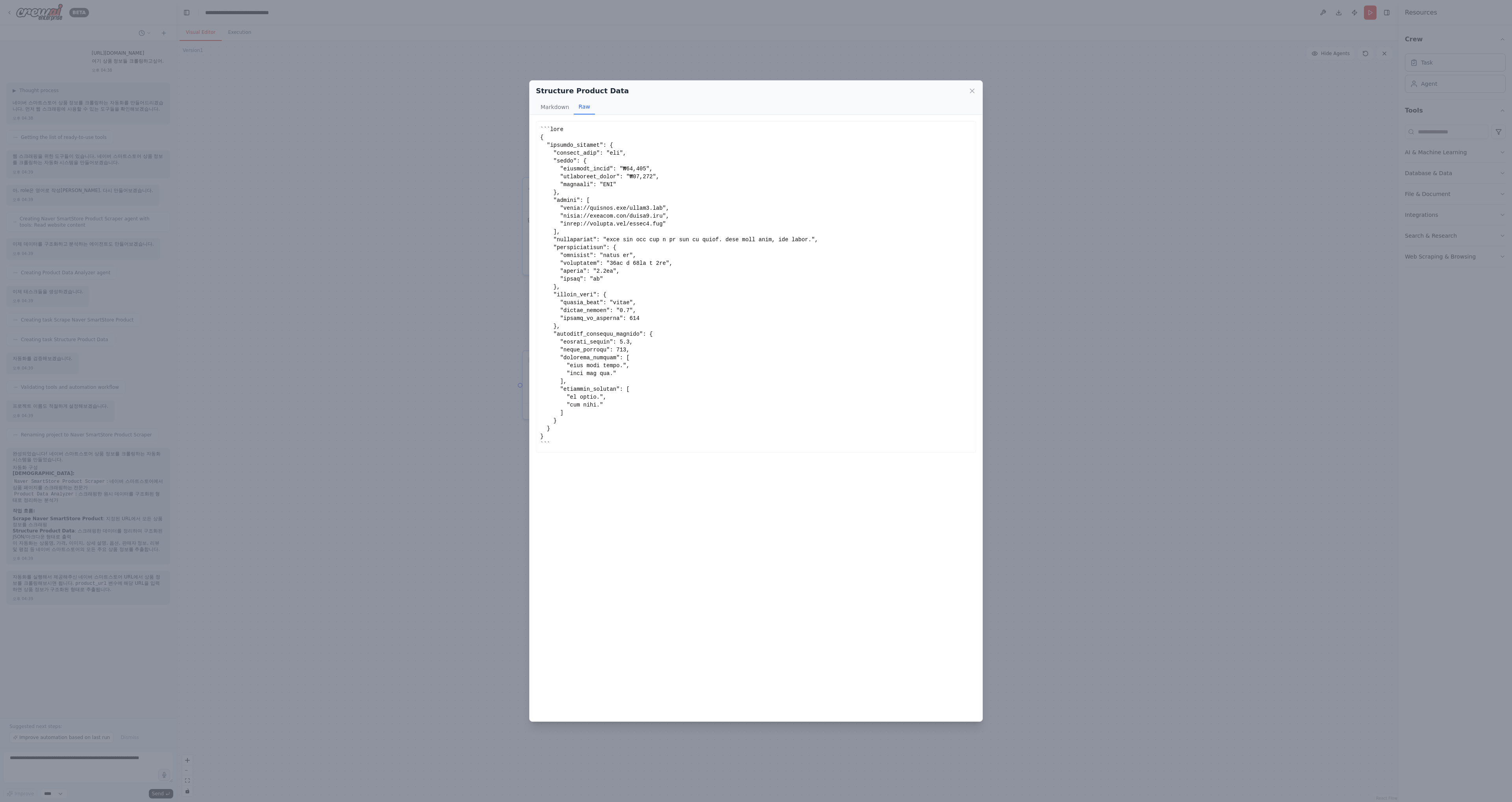
click at [653, 229] on div at bounding box center [755, 287] width 431 height 323
click at [705, 210] on div at bounding box center [755, 287] width 431 height 323
click at [549, 109] on button "Markdown" at bounding box center [555, 107] width 38 height 15
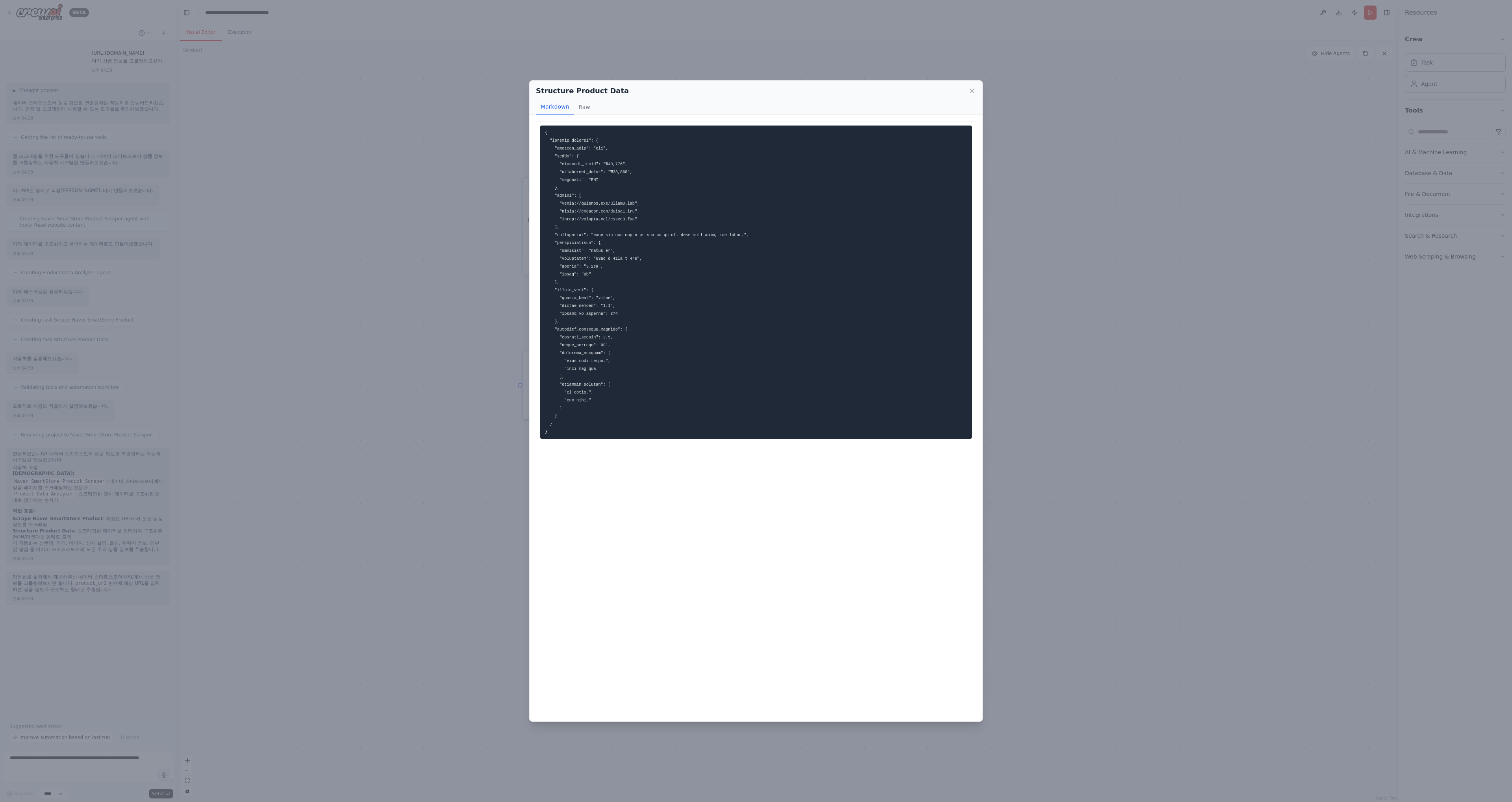
click at [393, 367] on div "Structure Product Data Markdown Raw Not valid JSON" at bounding box center [756, 401] width 1512 height 802
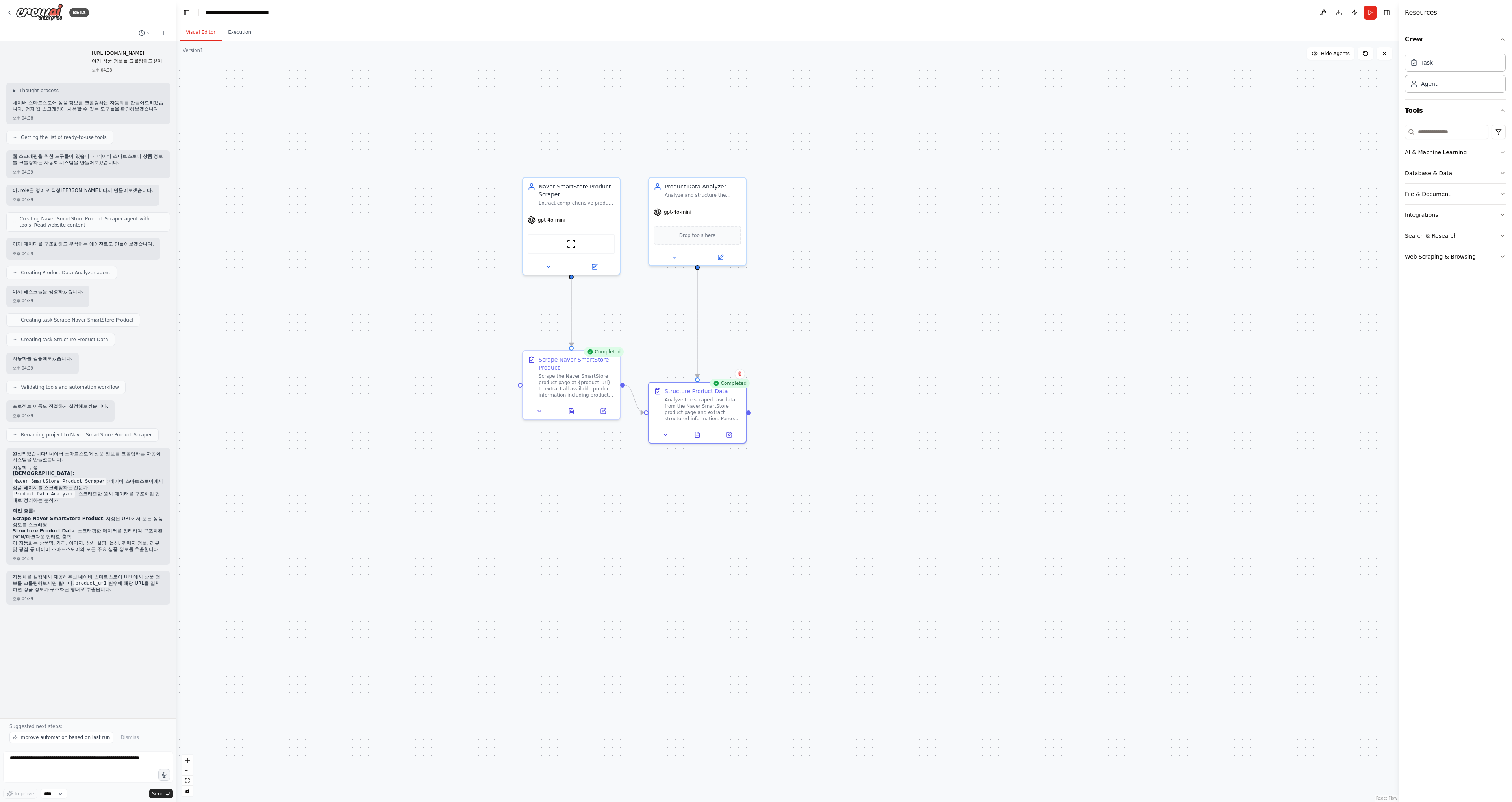
click at [308, 277] on div ".deletable-edge-delete-btn { width: 20px; height: 20px; border: 0px solid #ffff…" at bounding box center [788, 421] width 1222 height 761
